Goal: Download file/media

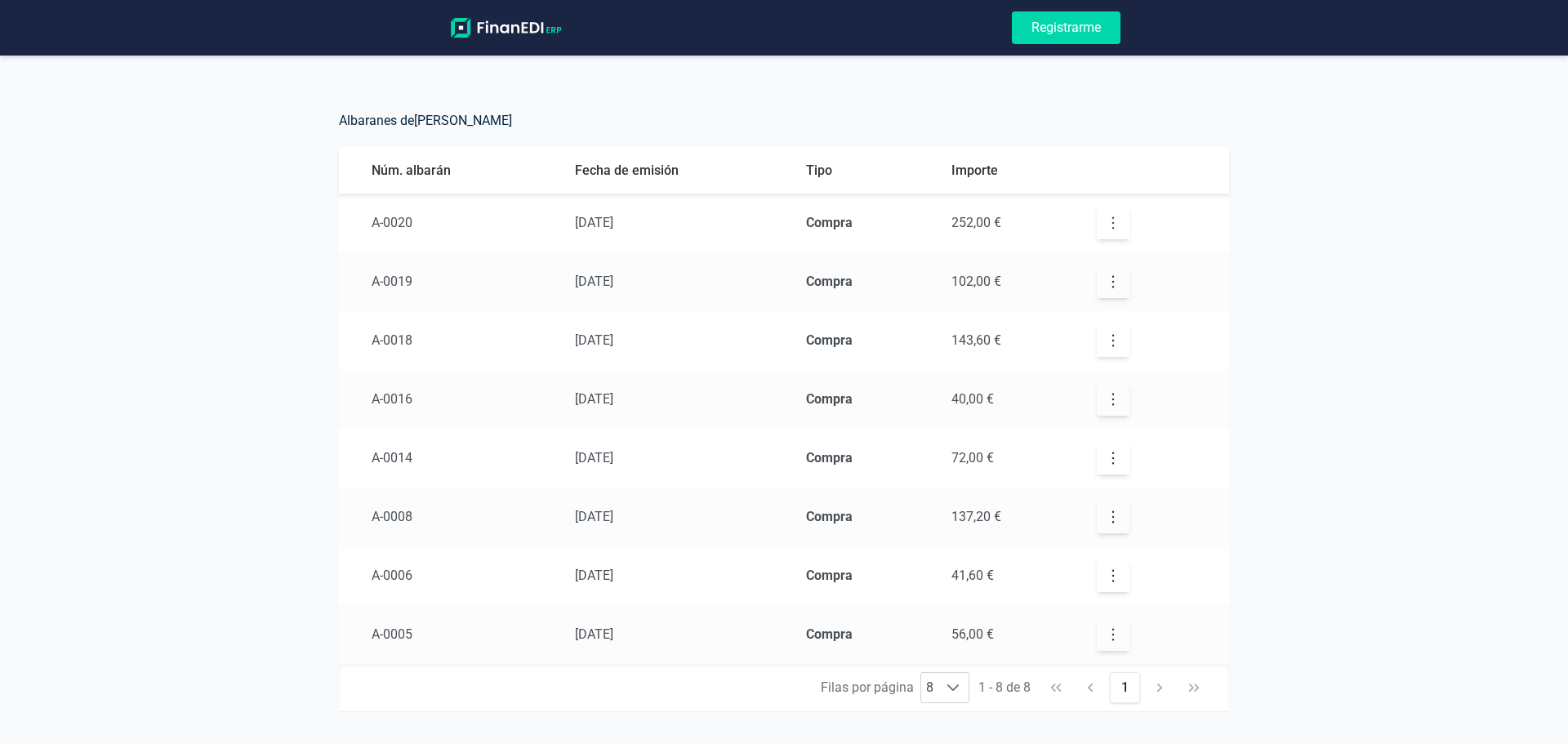
click at [1108, 222] on icon "button" at bounding box center [1113, 223] width 16 height 16
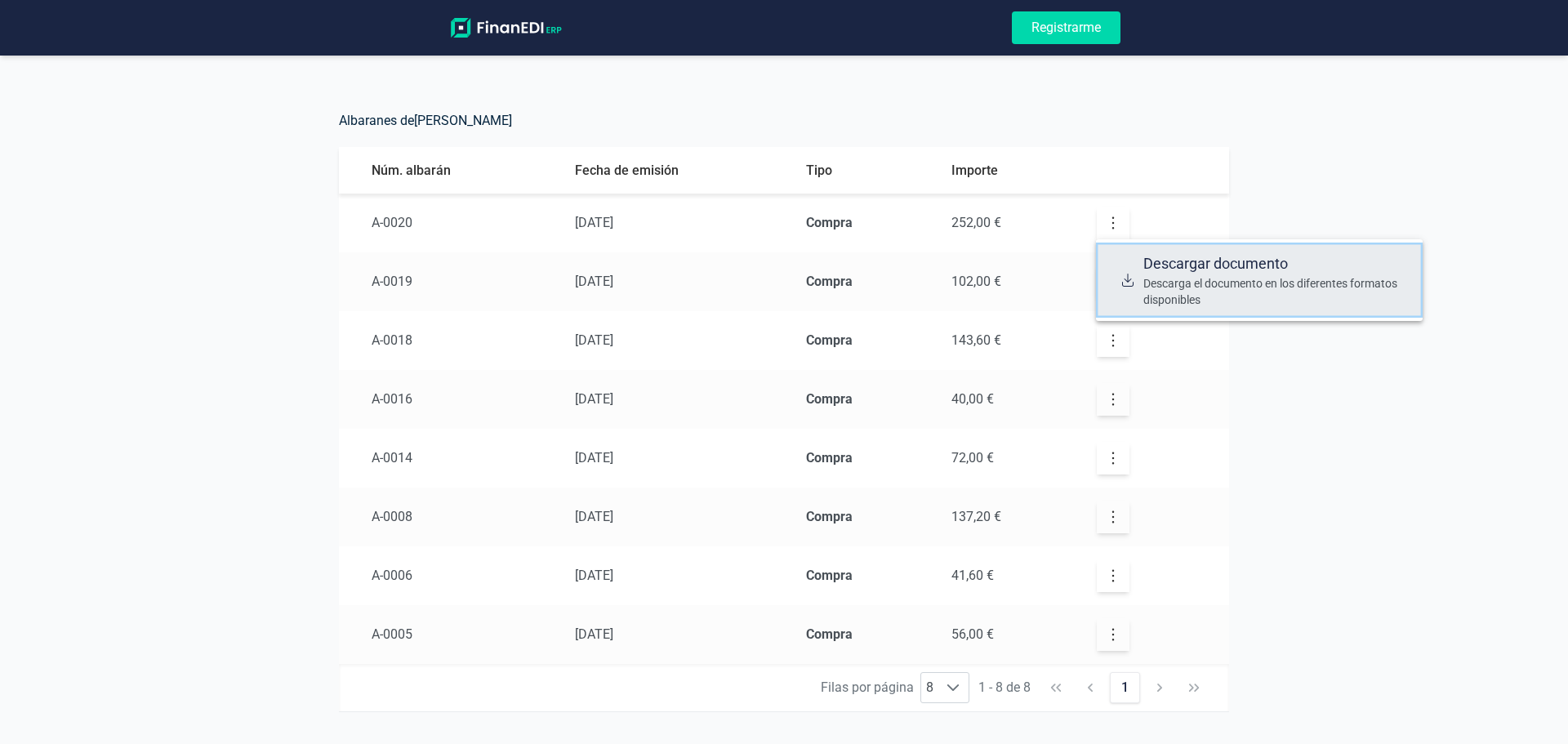
click at [1143, 273] on span "Descargar documento" at bounding box center [1275, 264] width 266 height 23
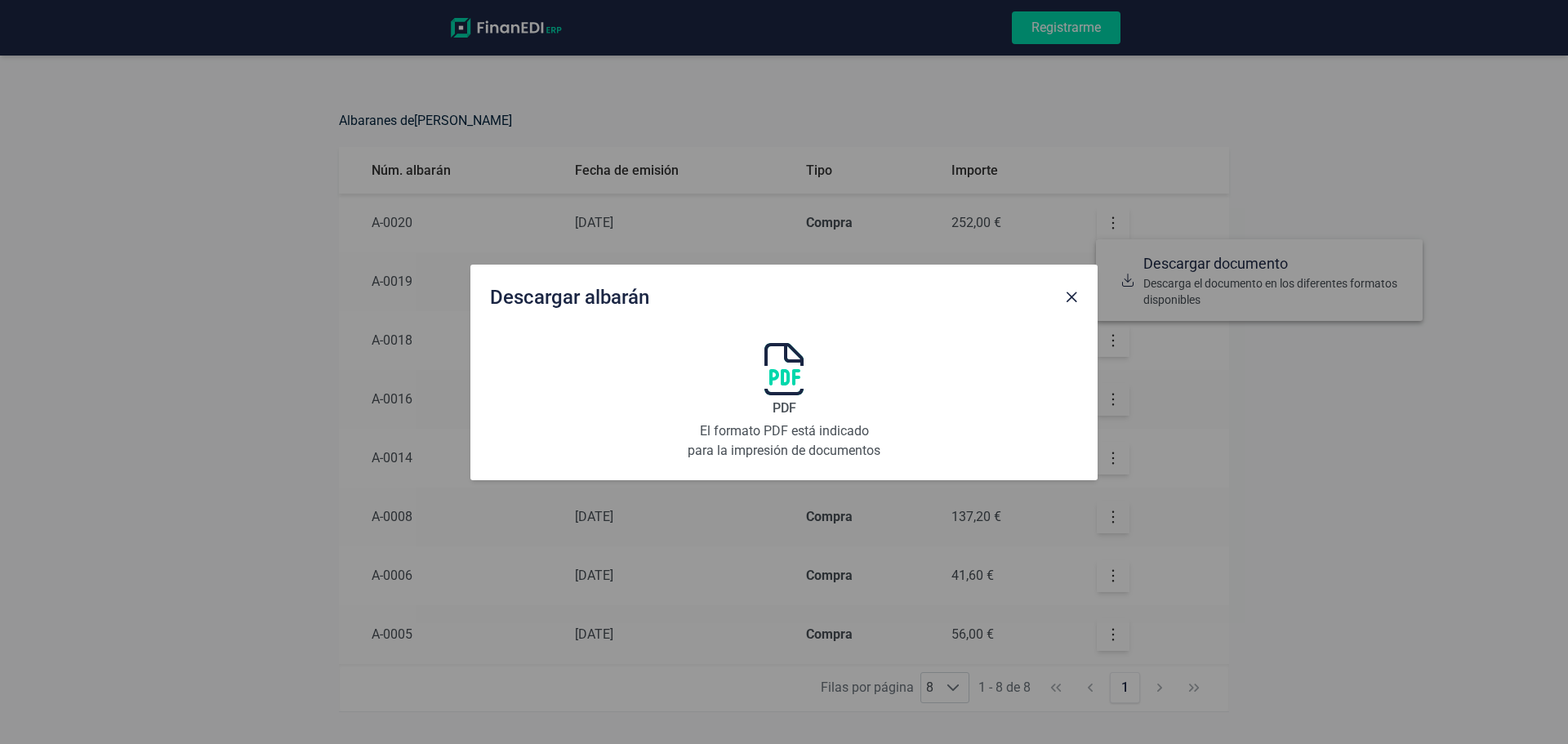
click at [797, 431] on p "El formato PDF está indicado para la impresión de documentos" at bounding box center [784, 441] width 196 height 39
click at [1077, 288] on button "Close" at bounding box center [1072, 297] width 26 height 26
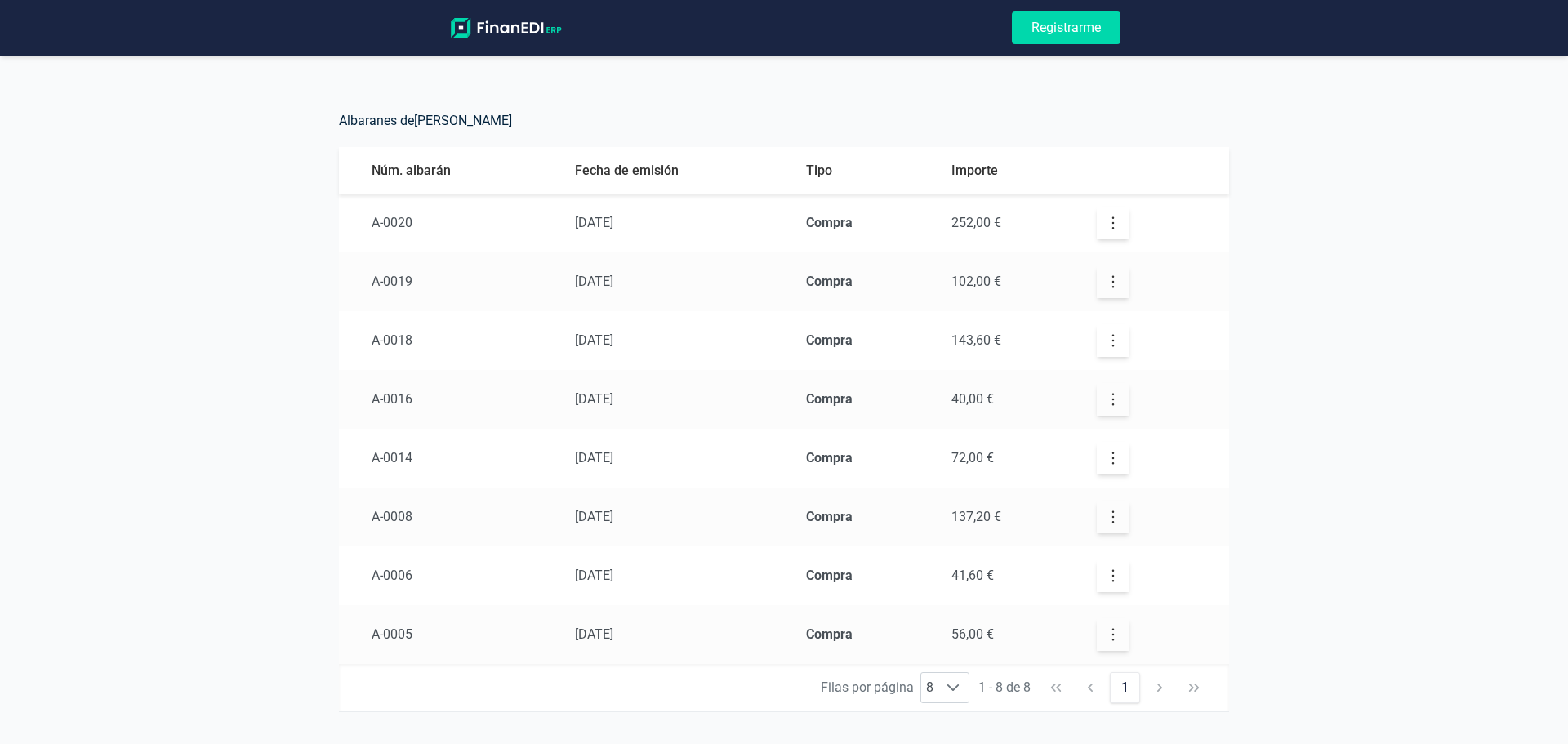
click at [604, 345] on span "[DATE]" at bounding box center [594, 340] width 38 height 16
click at [789, 345] on td "[DATE]" at bounding box center [677, 340] width 231 height 59
